Goal: Find contact information: Obtain details needed to contact an individual or organization

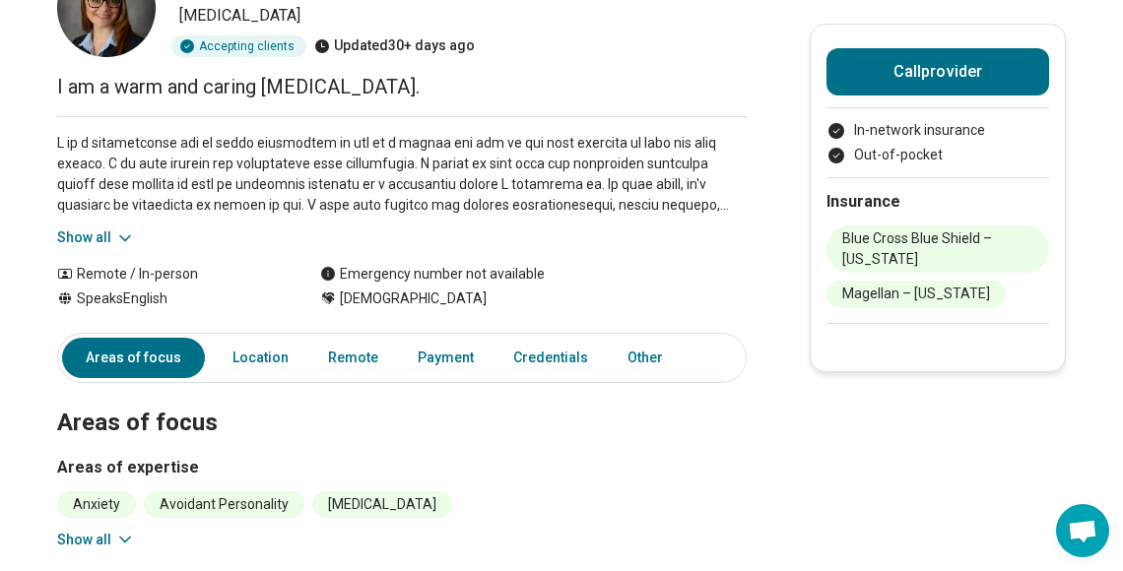
scroll to position [98, 0]
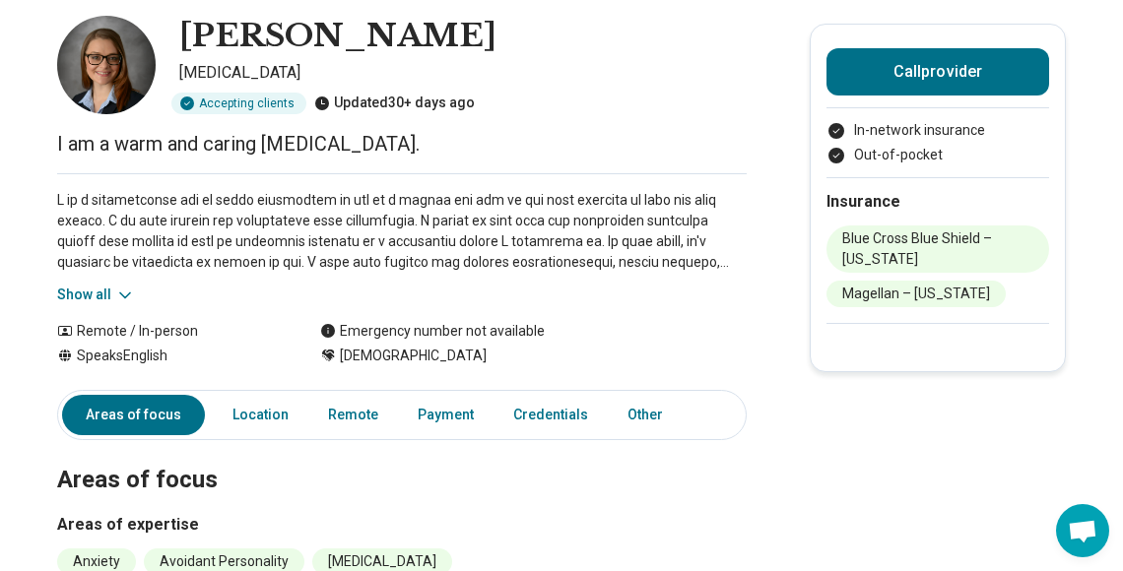
click at [133, 291] on icon at bounding box center [125, 296] width 20 height 20
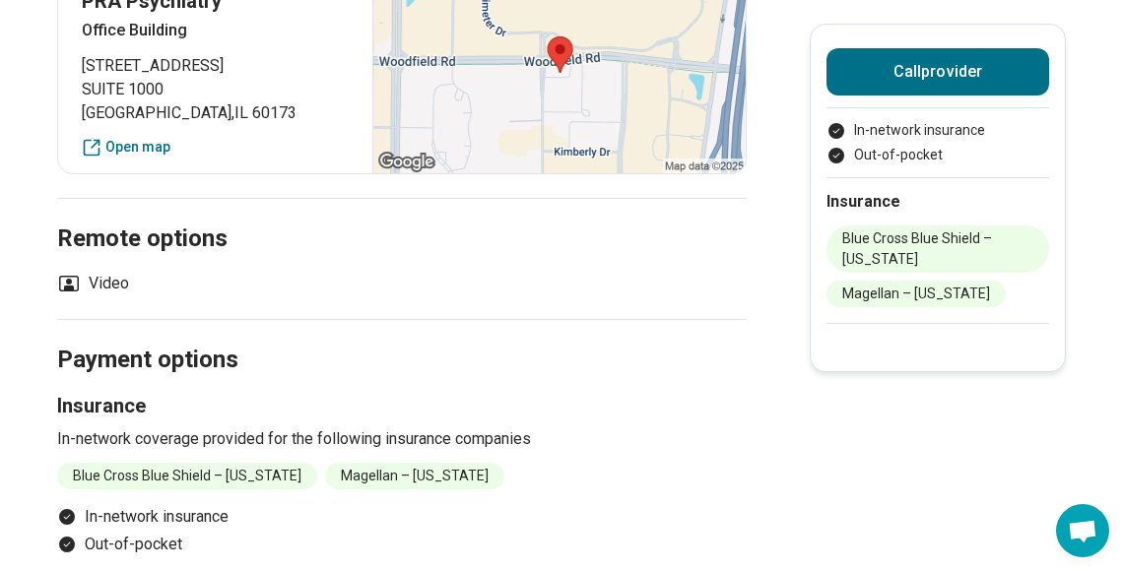
scroll to position [985, 0]
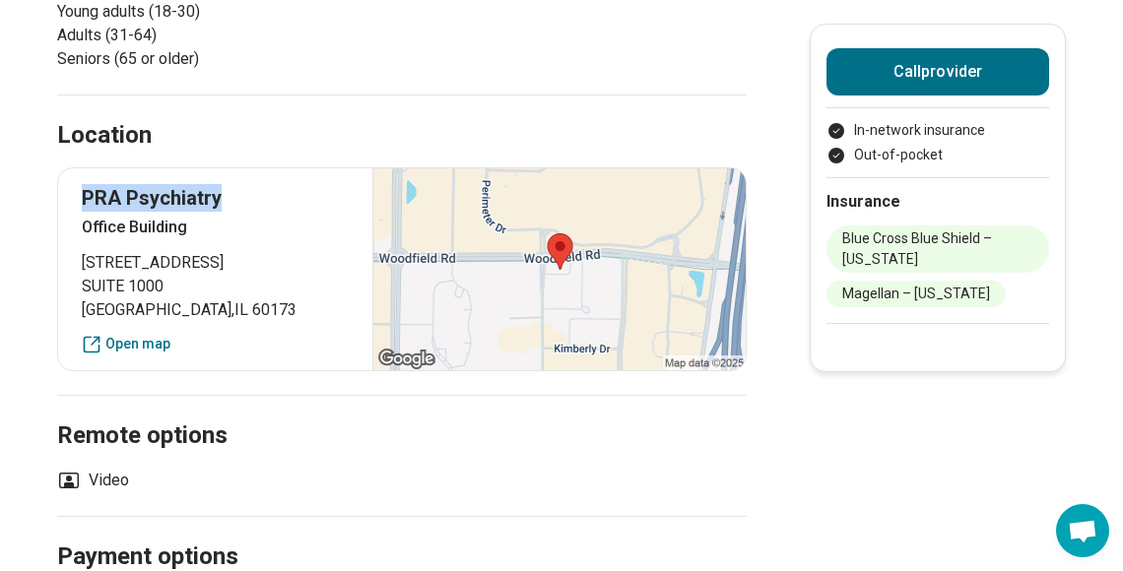
drag, startPoint x: 193, startPoint y: 198, endPoint x: 73, endPoint y: 198, distance: 120.1
click at [73, 198] on div "[GEOGRAPHIC_DATA] [STREET_ADDRESS] Open map" at bounding box center [401, 269] width 689 height 204
copy p "PRA Psychiatry"
drag, startPoint x: 191, startPoint y: 279, endPoint x: 233, endPoint y: 262, distance: 45.5
click at [191, 279] on span "SUITE 1000" at bounding box center [215, 287] width 267 height 24
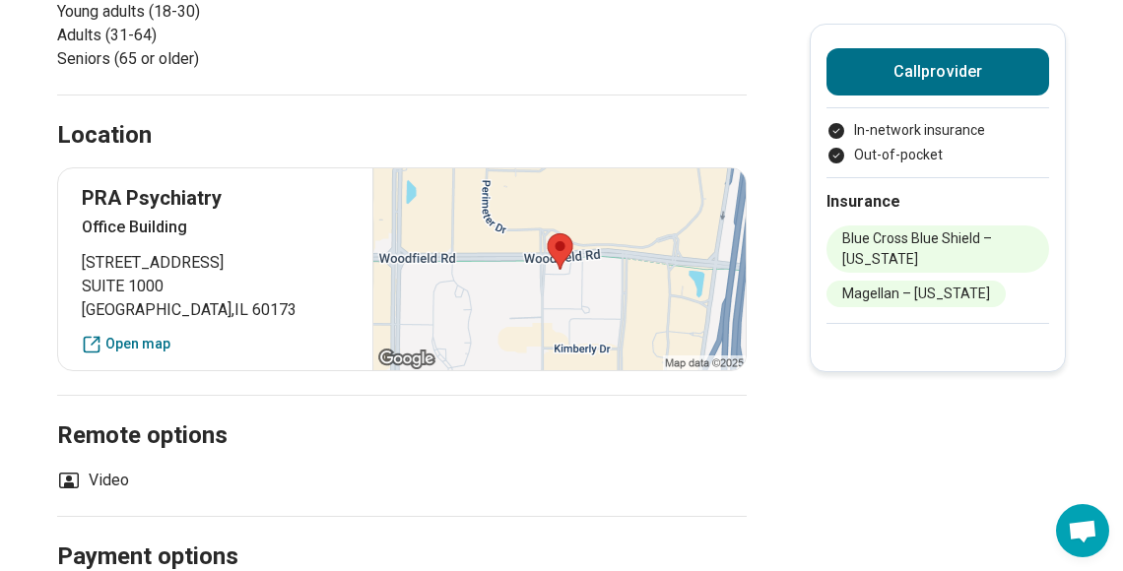
drag, startPoint x: 247, startPoint y: 257, endPoint x: 78, endPoint y: 266, distance: 169.6
click at [78, 266] on div "[GEOGRAPHIC_DATA] [STREET_ADDRESS] Open map" at bounding box center [401, 269] width 689 height 204
copy span "[STREET_ADDRESS]"
click at [214, 308] on span "[GEOGRAPHIC_DATA]" at bounding box center [215, 310] width 267 height 24
drag, startPoint x: 260, startPoint y: 308, endPoint x: 129, endPoint y: 317, distance: 131.3
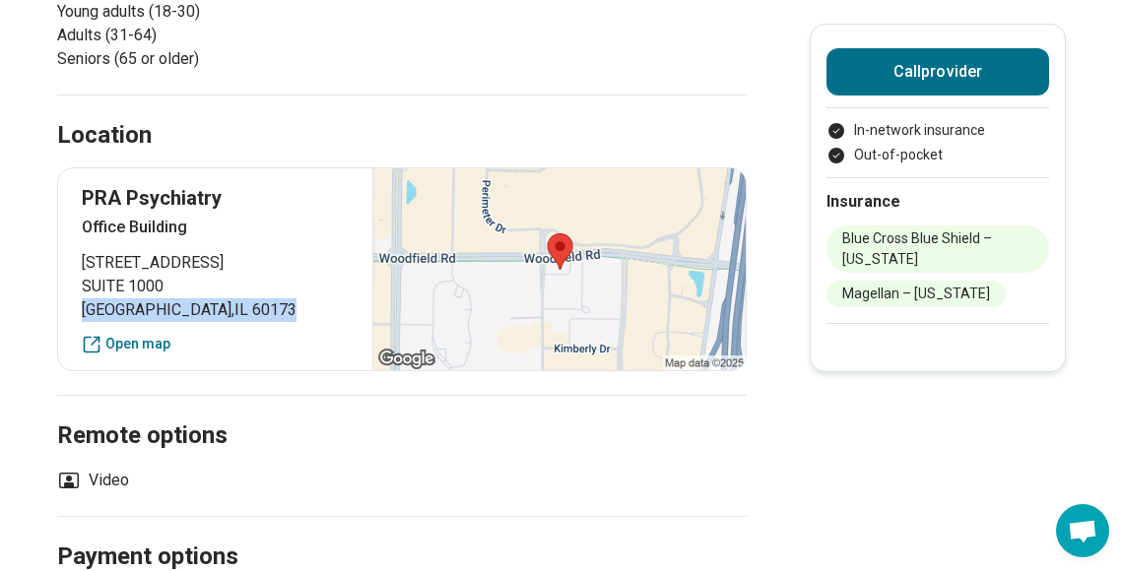
click at [77, 323] on div "[GEOGRAPHIC_DATA] [STREET_ADDRESS] Open map" at bounding box center [401, 269] width 689 height 204
copy span "[GEOGRAPHIC_DATA]"
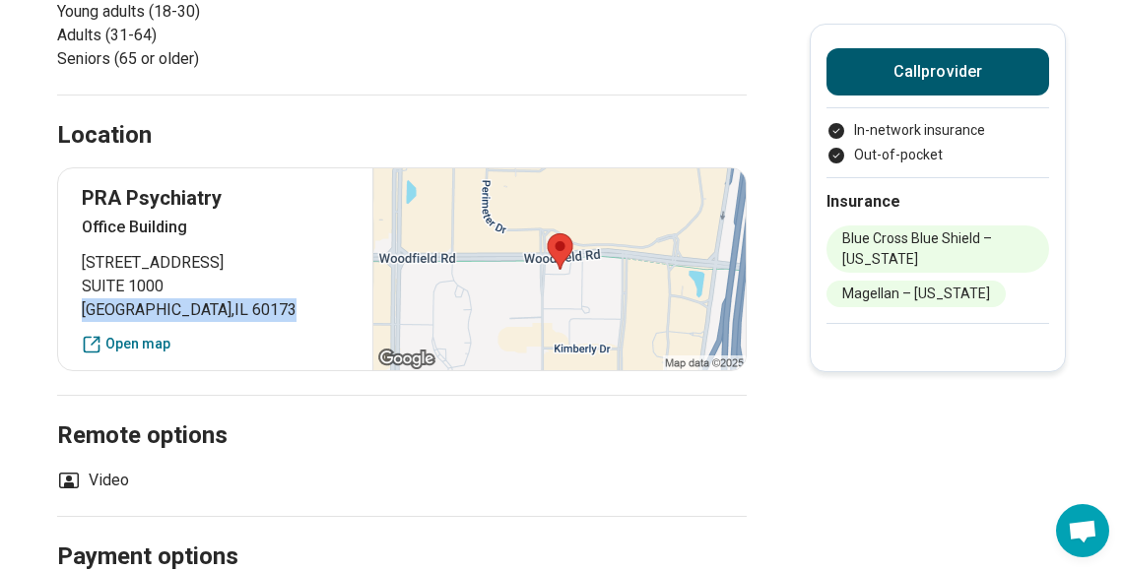
click at [883, 65] on button "Call provider" at bounding box center [937, 71] width 223 height 47
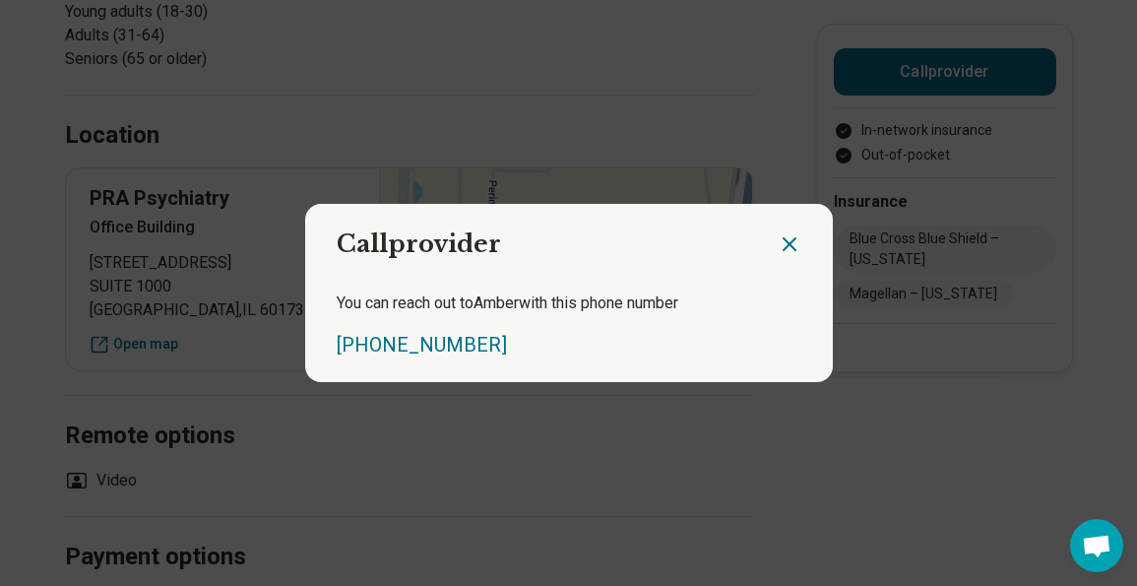
click at [899, 495] on div "Call provider You can reach out to [GEOGRAPHIC_DATA] with this phone number [PH…" at bounding box center [568, 293] width 1137 height 586
drag, startPoint x: 447, startPoint y: 96, endPoint x: 513, endPoint y: 124, distance: 71.9
click at [447, 96] on div "Call provider You can reach out to [GEOGRAPHIC_DATA] with this phone number [PH…" at bounding box center [568, 293] width 1137 height 586
drag, startPoint x: 777, startPoint y: 247, endPoint x: 885, endPoint y: 344, distance: 145.1
click at [783, 252] on icon "Close dialog" at bounding box center [790, 244] width 24 height 24
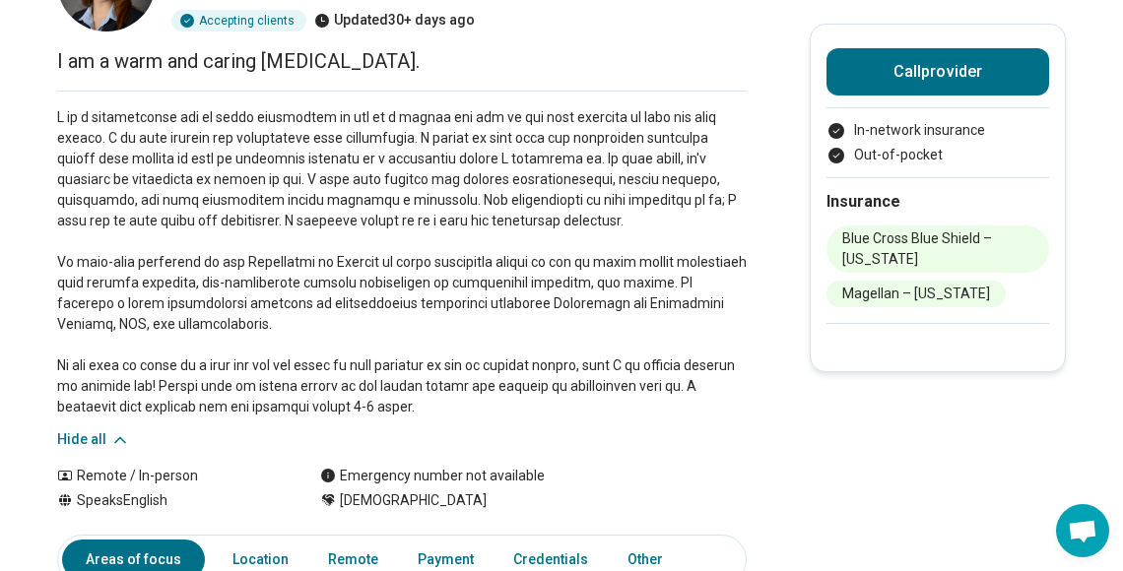
scroll to position [0, 0]
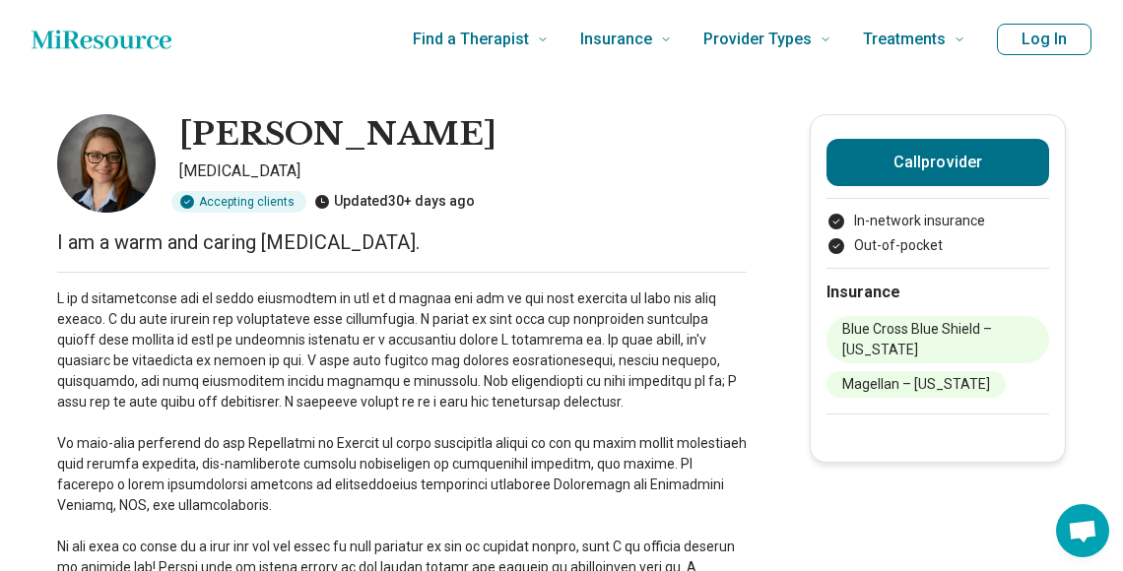
click at [546, 253] on p "I am a warm and caring [MEDICAL_DATA]." at bounding box center [401, 242] width 689 height 28
